Goal: Transaction & Acquisition: Purchase product/service

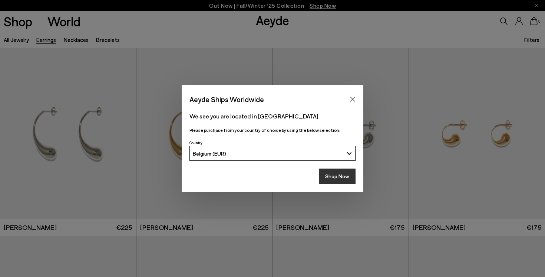
click at [331, 174] on button "Shop Now" at bounding box center [337, 176] width 37 height 16
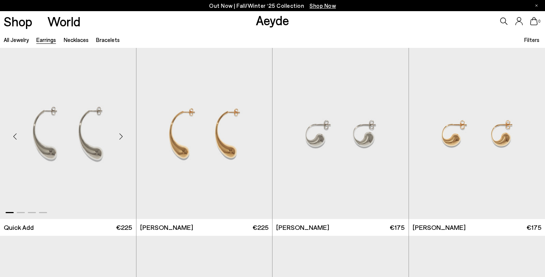
click at [122, 136] on div "Next slide" at bounding box center [121, 136] width 22 height 22
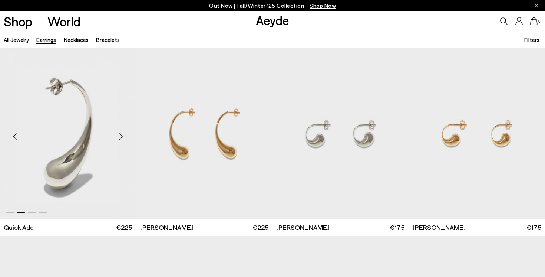
click at [122, 136] on div "Next slide" at bounding box center [121, 136] width 22 height 22
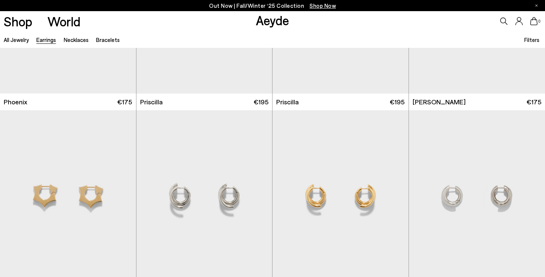
scroll to position [1854, 0]
